Goal: Task Accomplishment & Management: Use online tool/utility

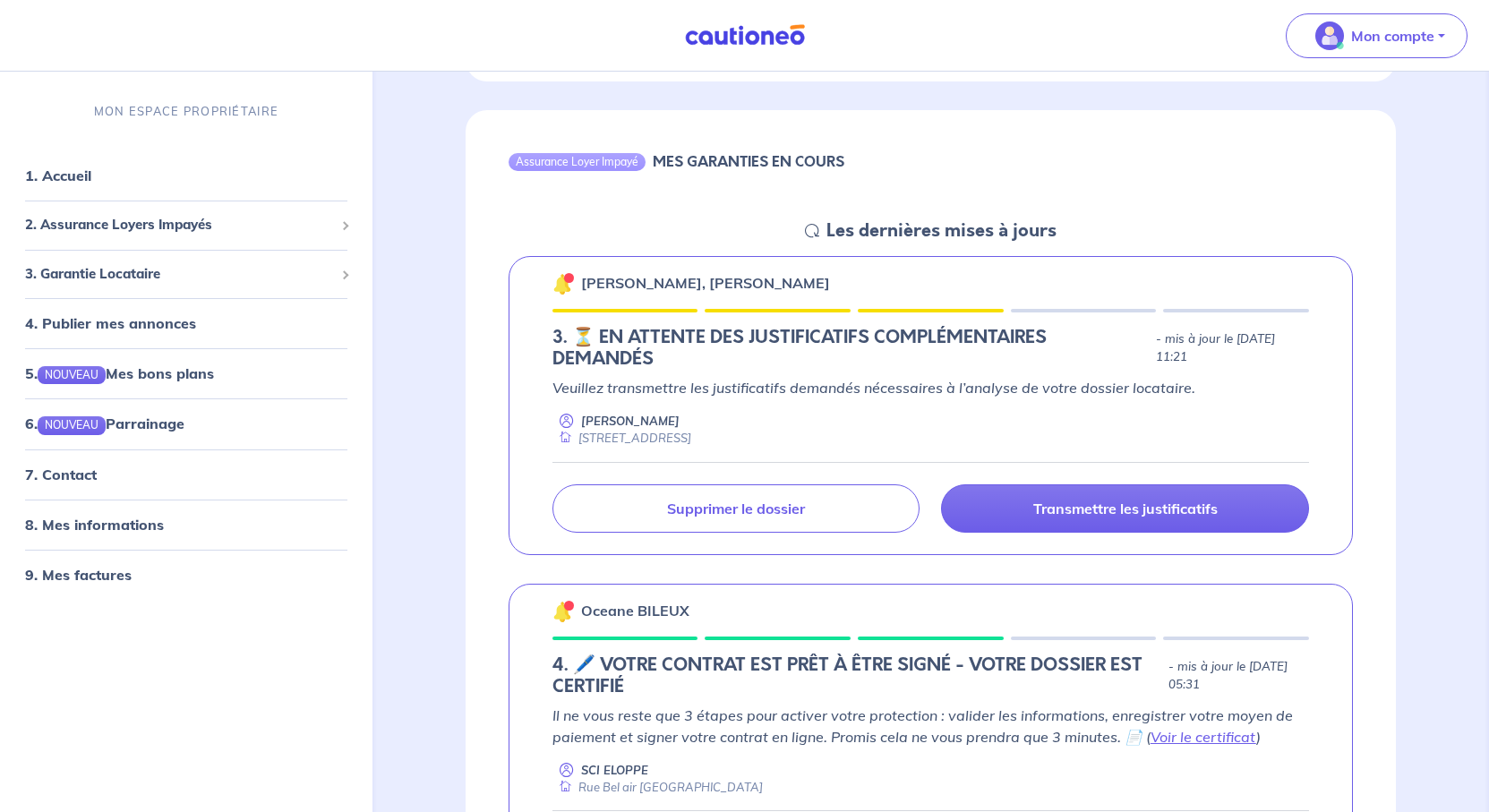
scroll to position [895, 0]
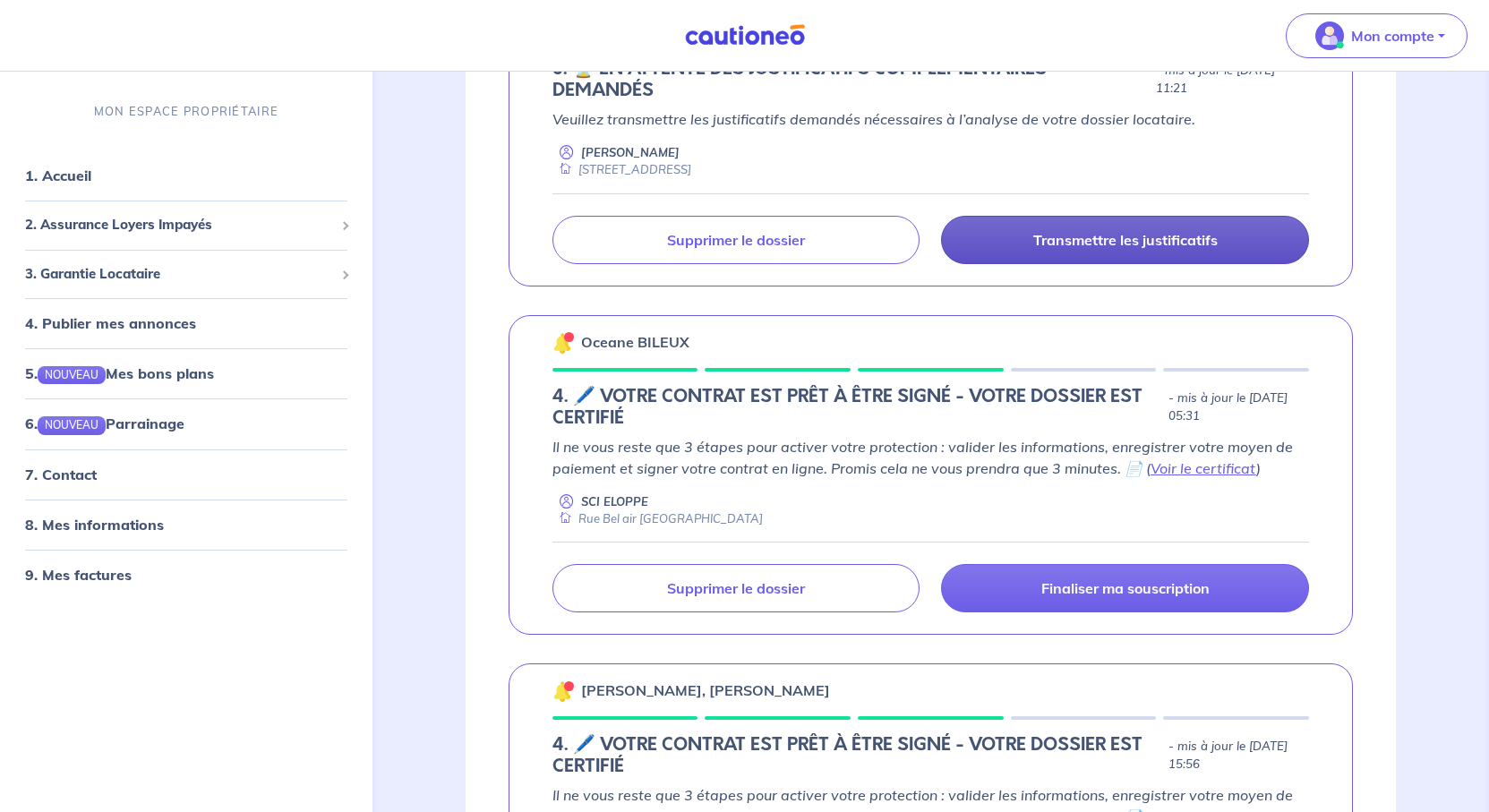
click at [1171, 249] on p "Transmettre les justificatifs" at bounding box center [1125, 240] width 185 height 17
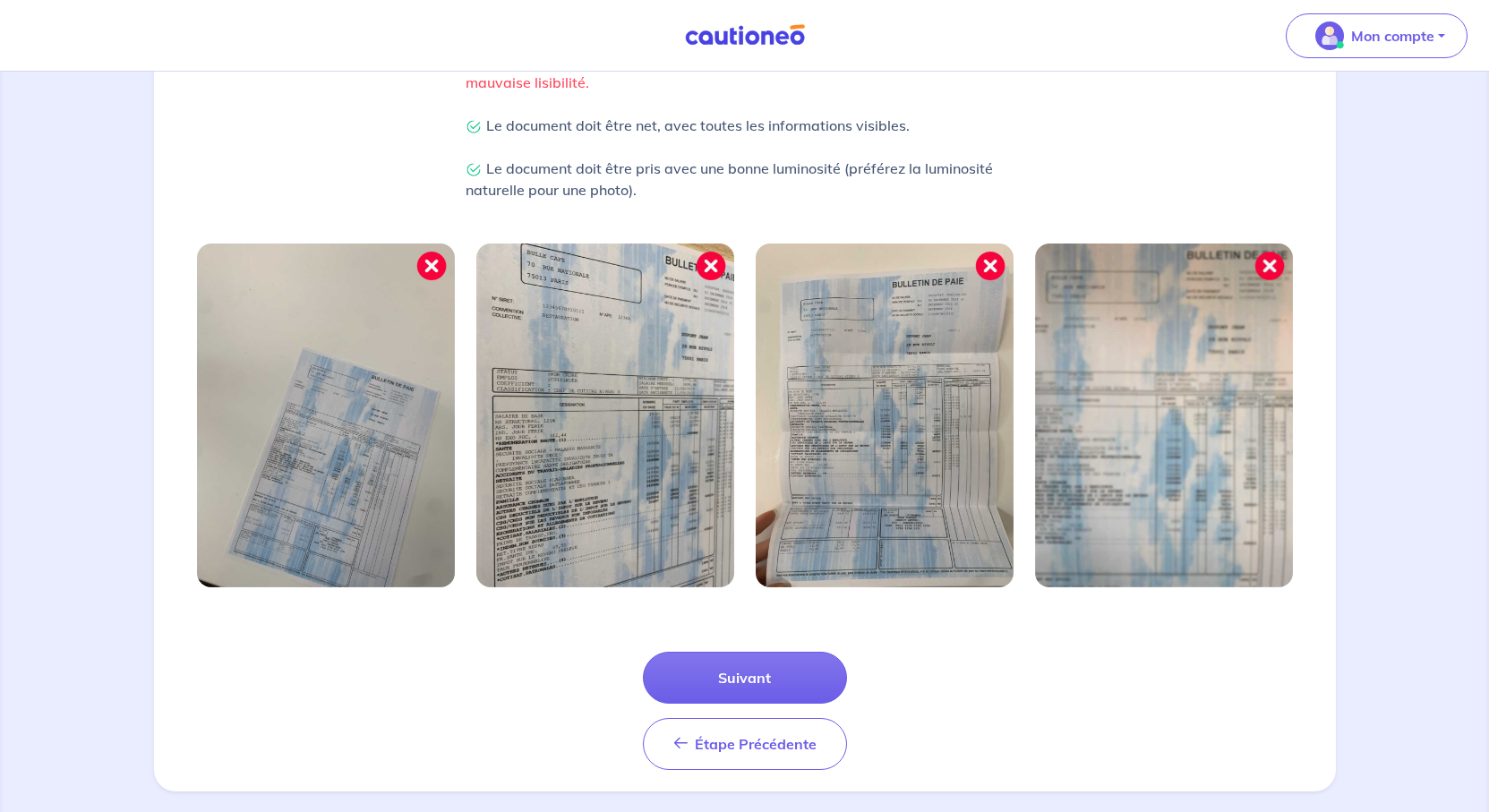
scroll to position [667, 0]
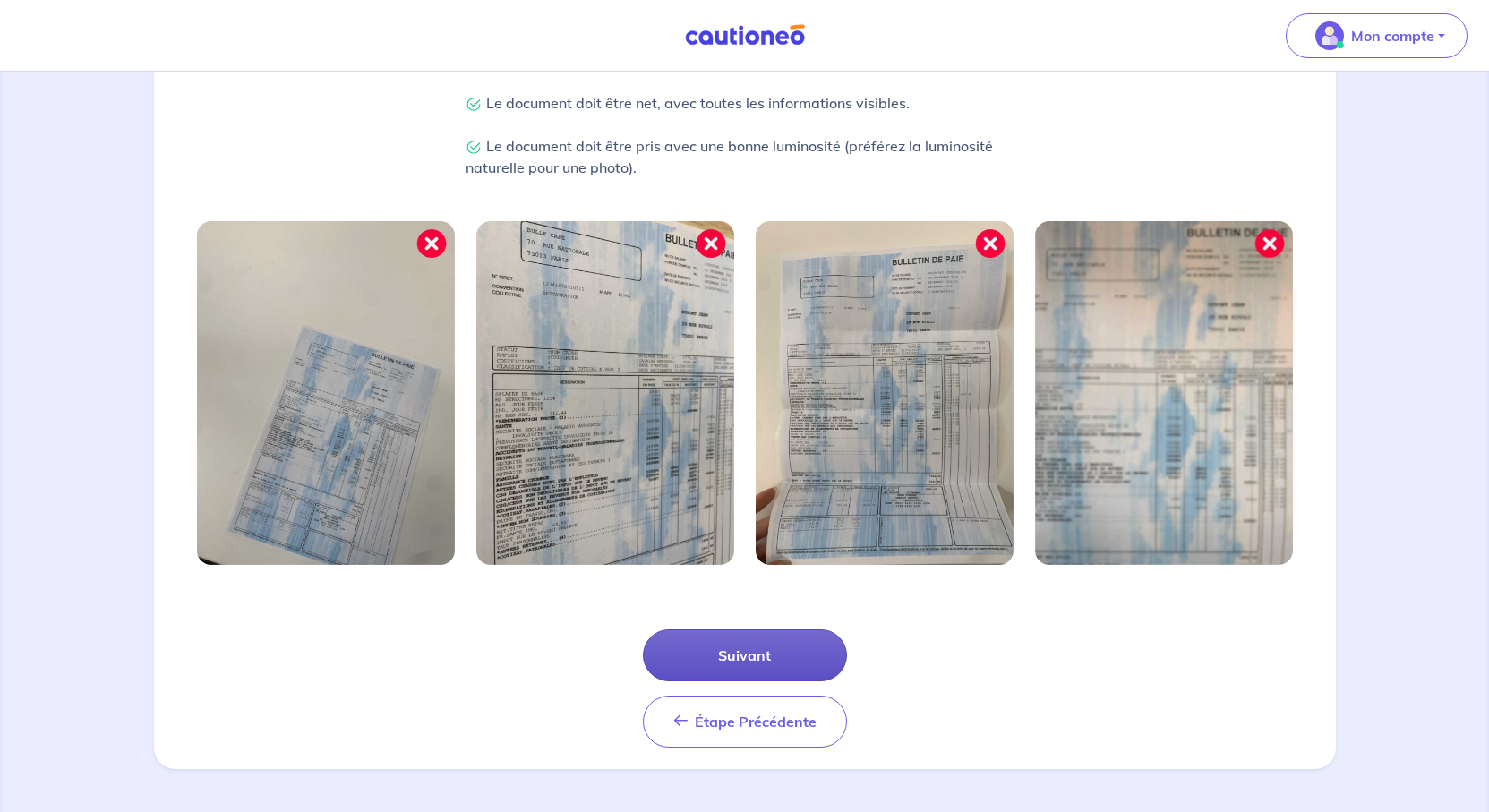
click at [694, 629] on button "Suivant" at bounding box center [744, 655] width 204 height 52
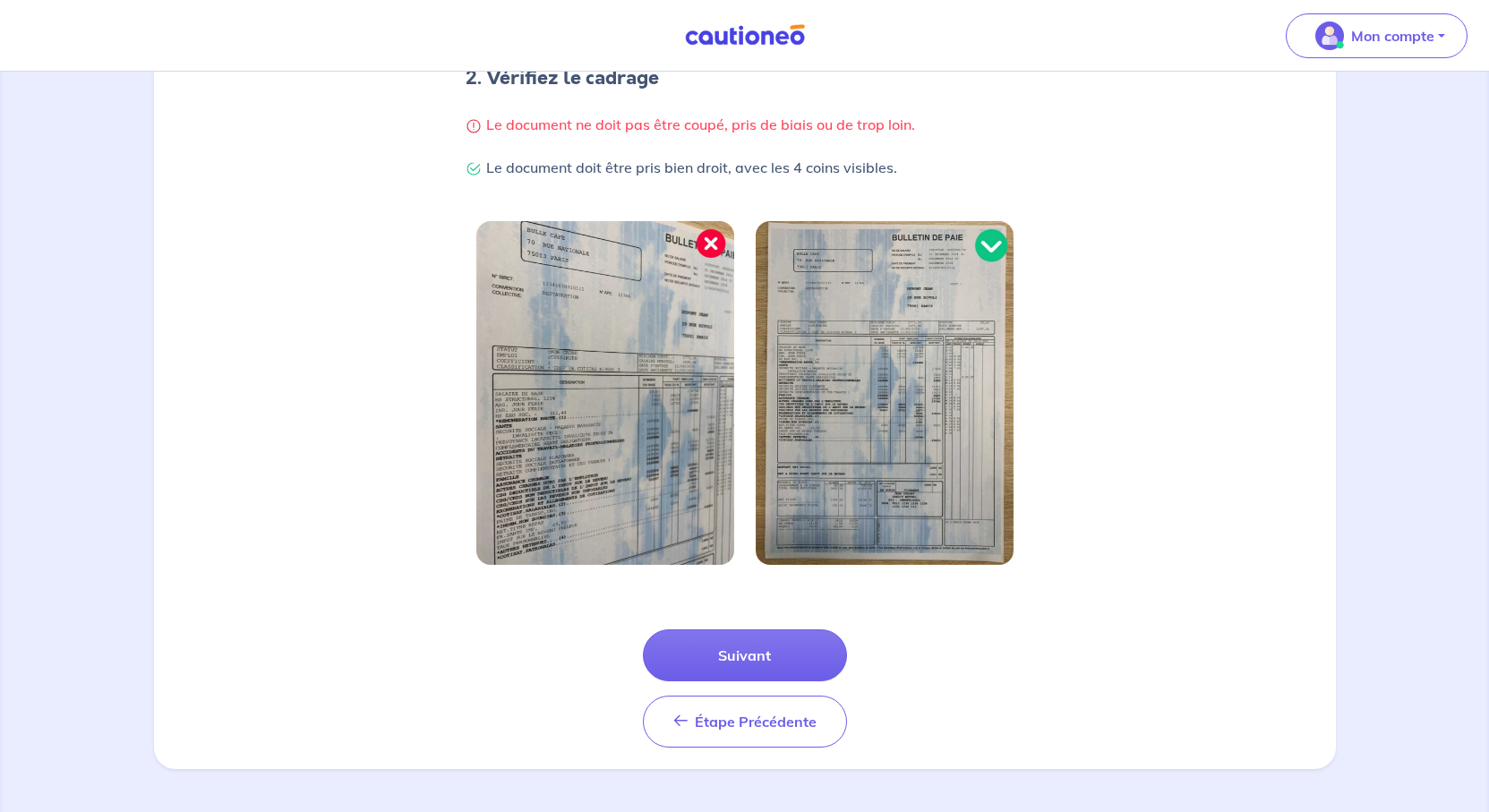
scroll to position [586, 0]
click at [767, 629] on button "Suivant" at bounding box center [744, 655] width 204 height 52
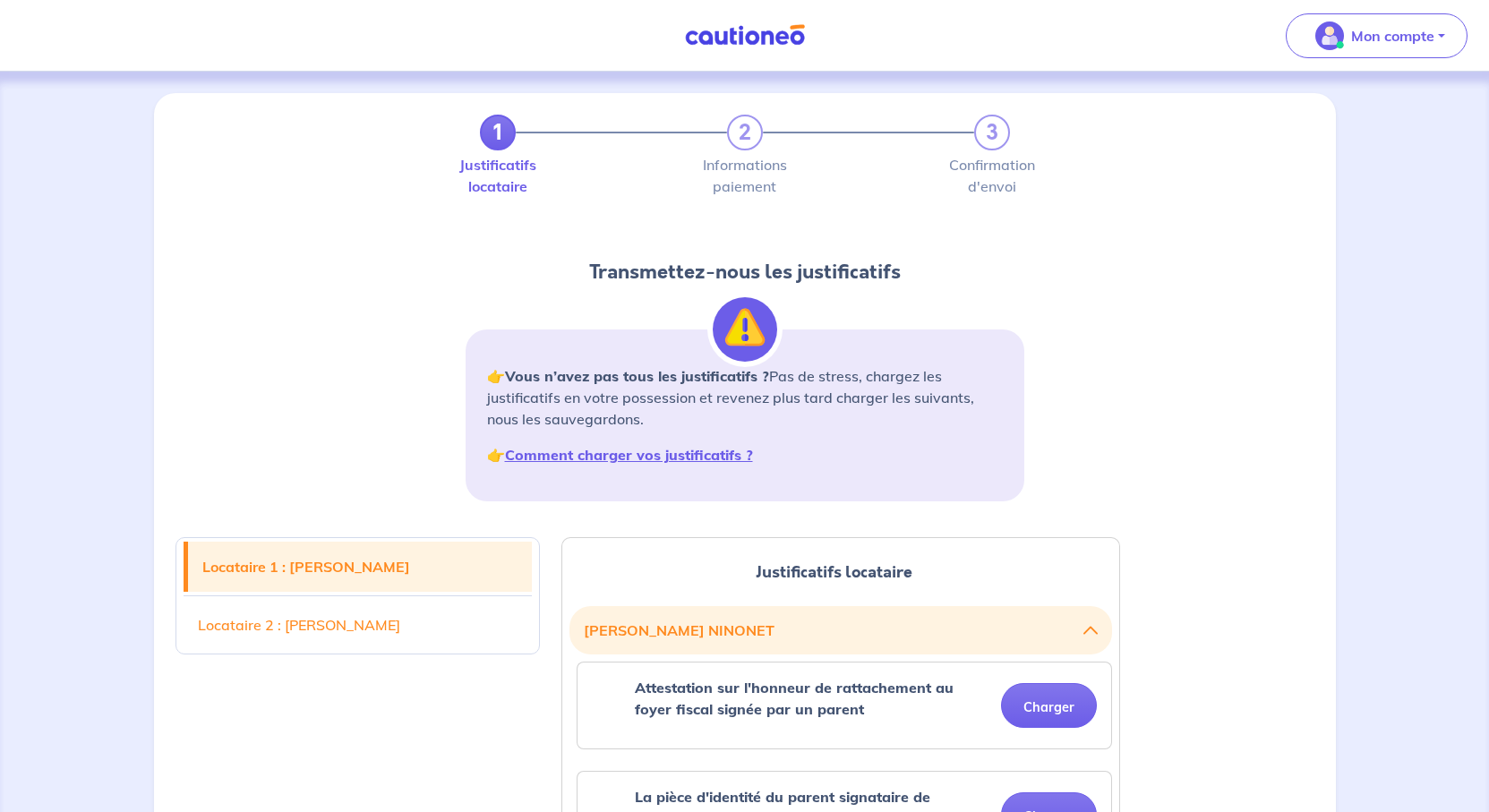
click at [759, 45] on img at bounding box center [744, 35] width 135 height 22
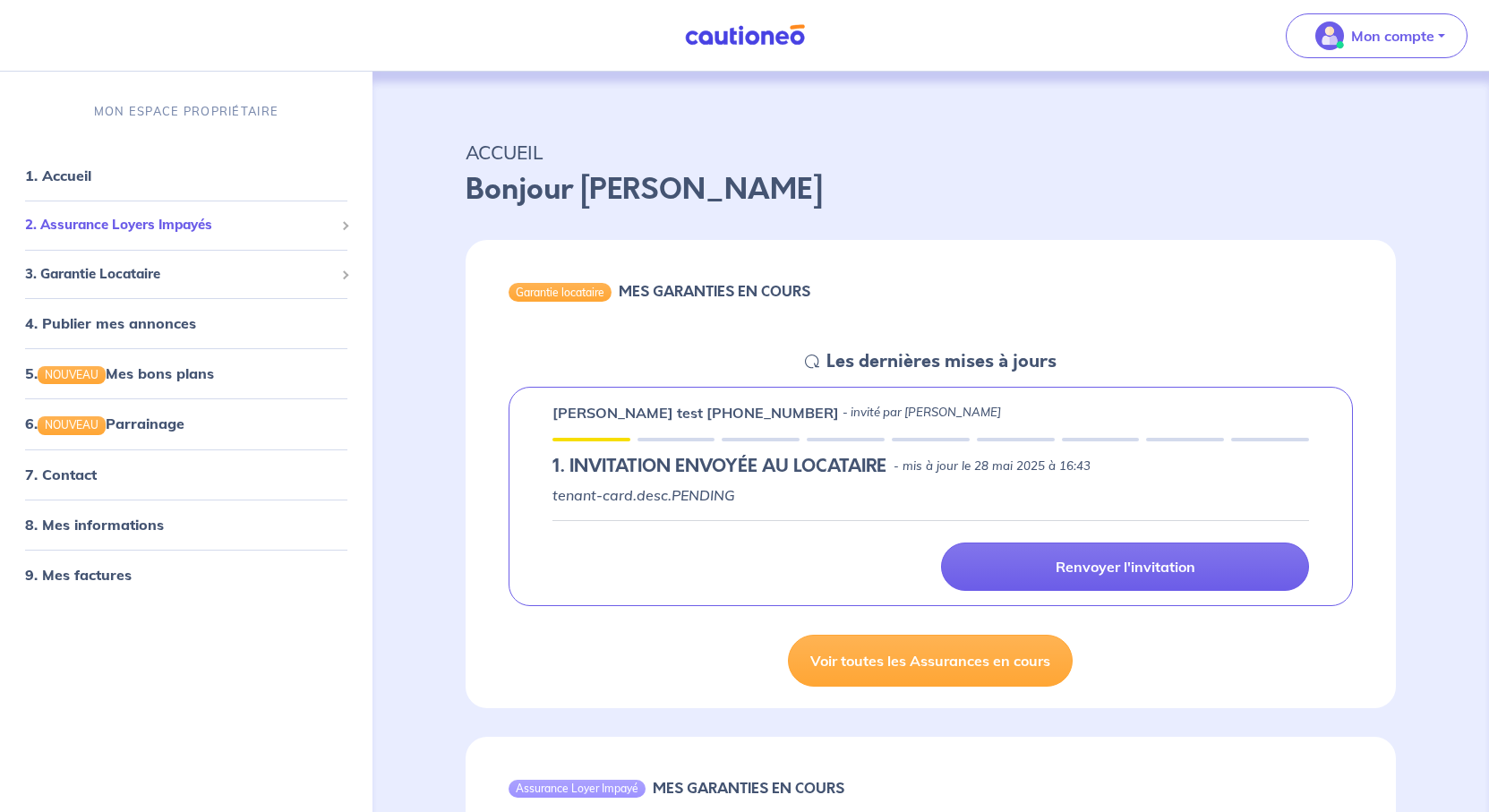
click at [164, 235] on span "2. Assurance Loyers Impayés" at bounding box center [179, 225] width 309 height 20
